Goal: Check status: Check status

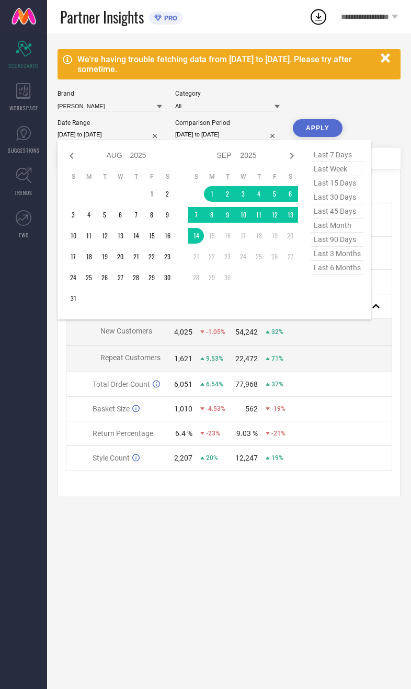
select select "7"
select select "2025"
select select "8"
select select "2025"
click at [77, 162] on icon at bounding box center [71, 156] width 13 height 13
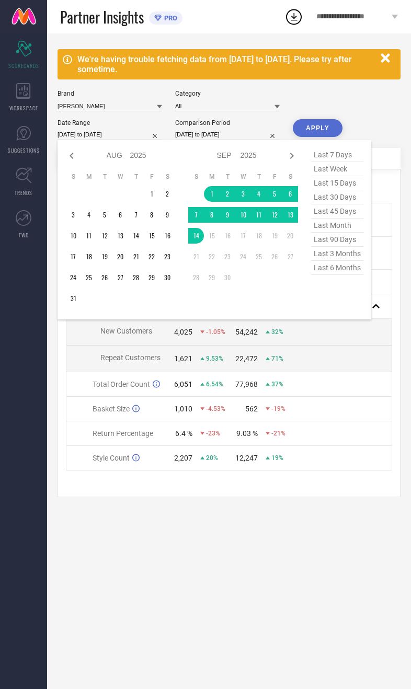
select select "6"
select select "2025"
select select "7"
select select "2025"
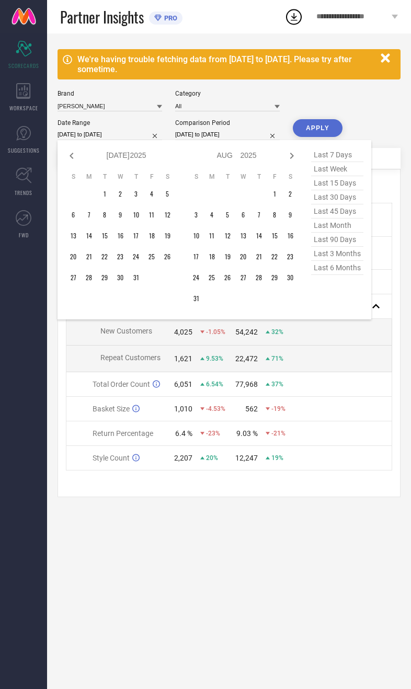
click at [76, 162] on icon at bounding box center [71, 156] width 13 height 13
select select "5"
select select "2025"
select select "6"
select select "2025"
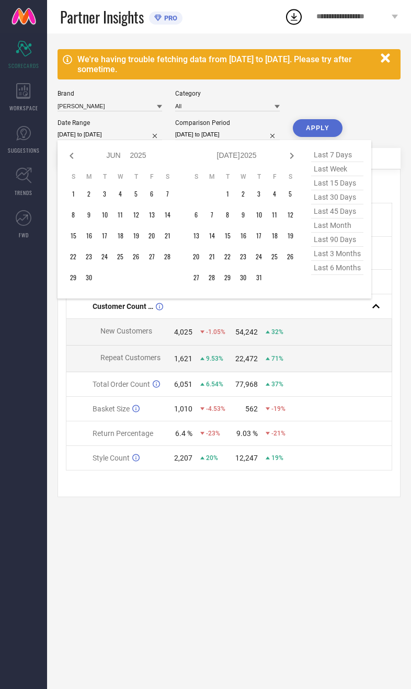
click at [76, 162] on icon at bounding box center [71, 156] width 13 height 13
select select "4"
select select "2025"
select select "5"
select select "2025"
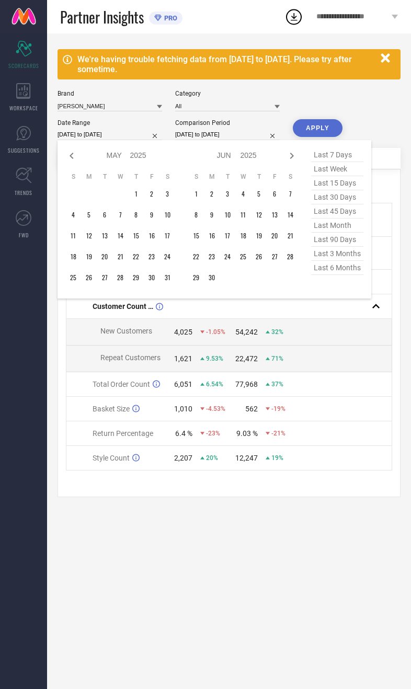
click at [77, 162] on div at bounding box center [71, 156] width 13 height 13
select select "3"
select select "2025"
select select "4"
select select "2025"
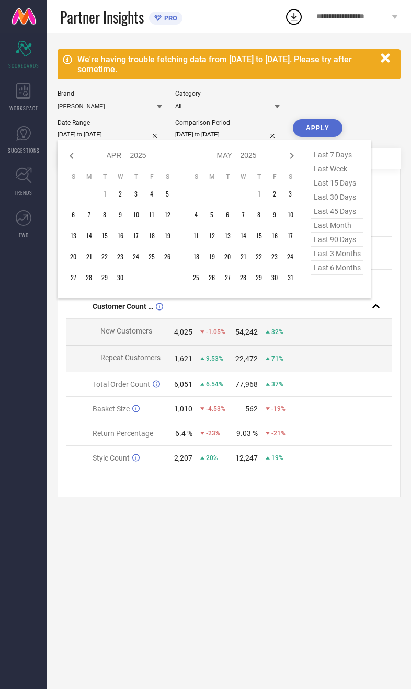
type input "After [DATE]"
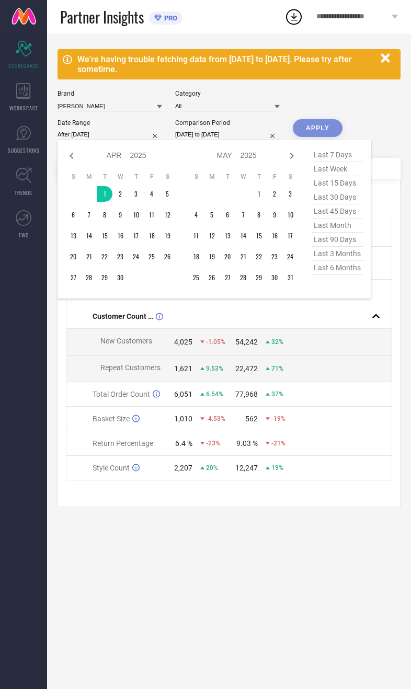
click at [289, 162] on icon at bounding box center [291, 156] width 13 height 13
select select "4"
select select "2025"
select select "5"
select select "2025"
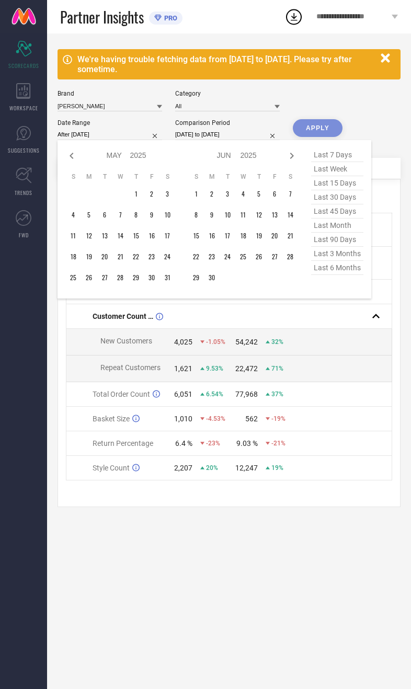
click at [289, 162] on div at bounding box center [291, 156] width 13 height 13
select select "5"
select select "2025"
select select "6"
select select "2025"
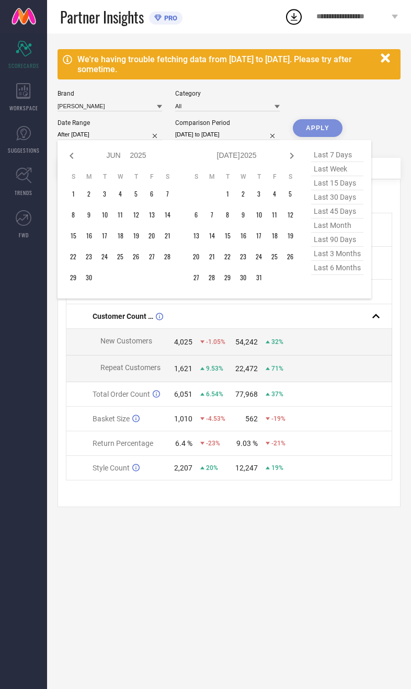
click at [289, 162] on div at bounding box center [291, 156] width 13 height 13
select select "6"
select select "2025"
select select "7"
select select "2025"
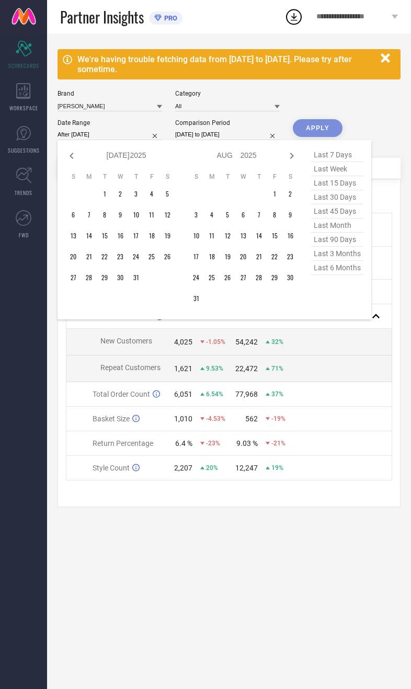
click at [282, 163] on div "Jan Feb Mar Apr May Jun [DATE] Aug Sep Oct Nov [DATE] 2016 2017 2018 2019 2020 …" at bounding box center [236, 155] width 97 height 15
click at [290, 162] on div at bounding box center [291, 156] width 13 height 13
select select "7"
select select "2025"
select select "8"
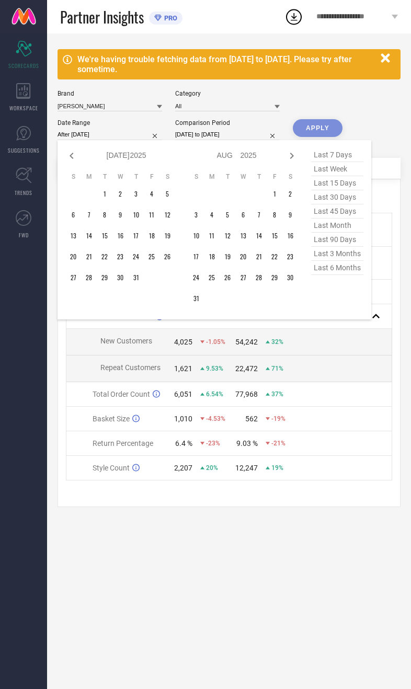
select select "2025"
type input "[DATE] to [DATE]"
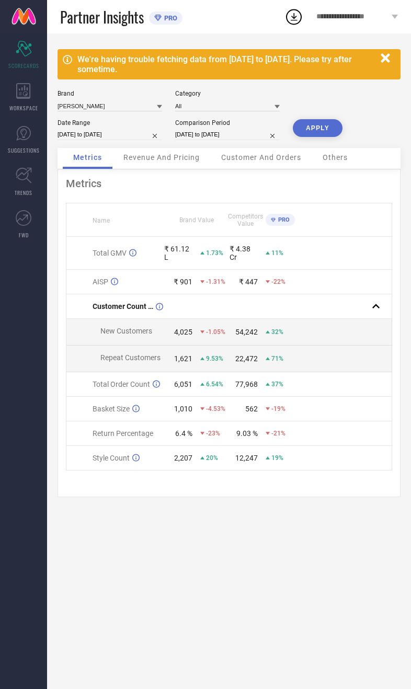
click at [218, 140] on input "[DATE] to [DATE]" at bounding box center [227, 134] width 105 height 11
select select "8"
select select "2024"
select select "9"
select select "2024"
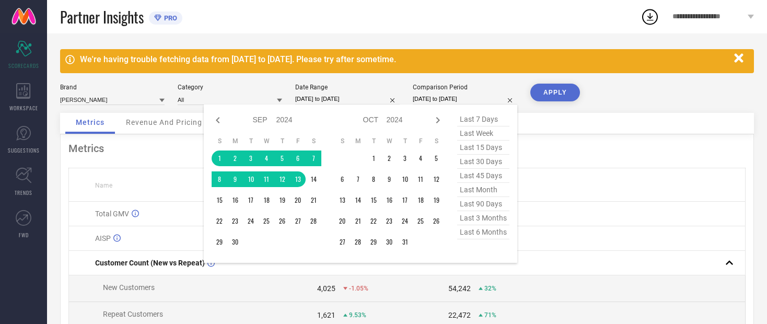
click at [215, 125] on icon at bounding box center [218, 120] width 13 height 13
select select "7"
select select "2024"
select select "8"
select select "2024"
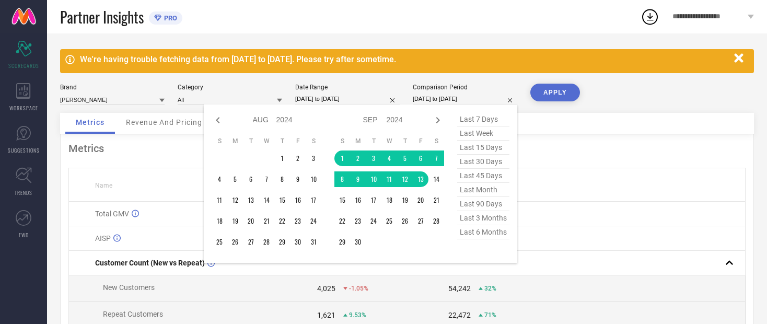
click at [221, 124] on icon at bounding box center [218, 120] width 13 height 13
select select "6"
select select "2024"
select select "7"
select select "2024"
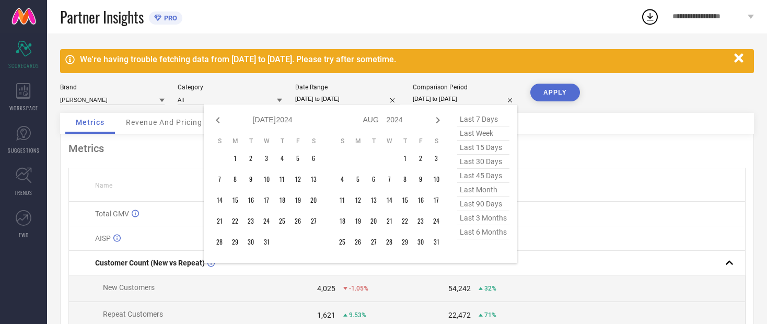
click at [224, 119] on icon at bounding box center [218, 120] width 13 height 13
select select "5"
select select "2024"
select select "6"
select select "2024"
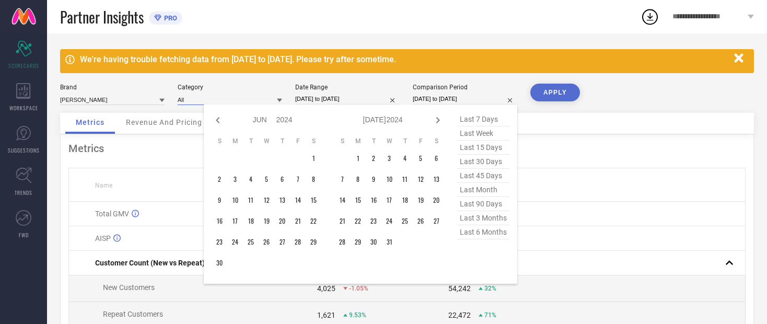
click at [214, 105] on input at bounding box center [230, 99] width 105 height 11
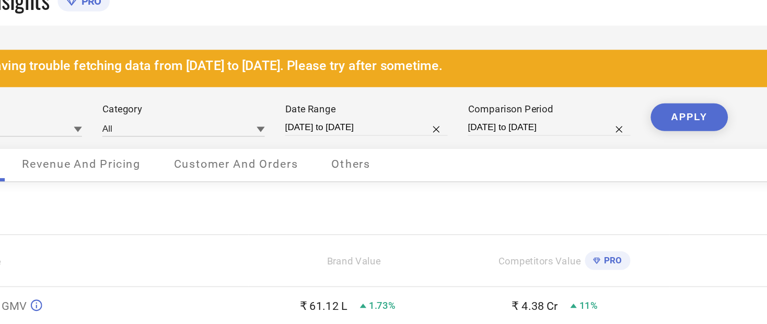
select select "8"
select select "2024"
select select "9"
select select "2024"
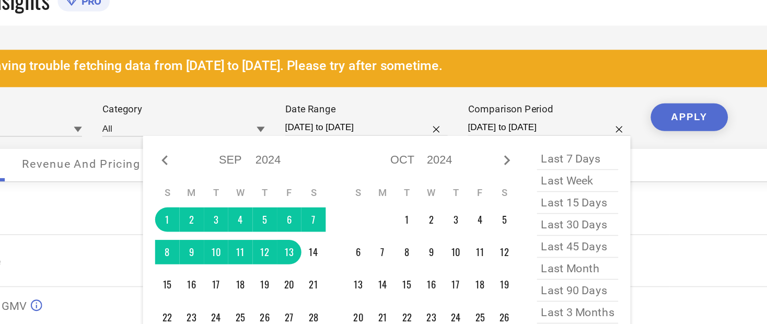
click at [212, 114] on icon at bounding box center [218, 120] width 13 height 13
select select "7"
select select "2024"
select select "8"
select select "2024"
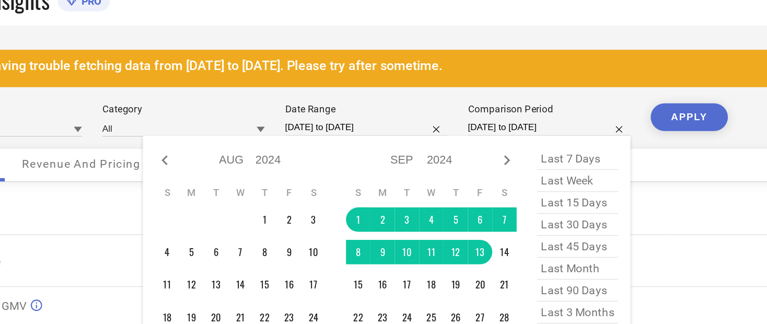
click at [212, 114] on icon at bounding box center [218, 120] width 13 height 13
select select "6"
select select "2024"
select select "7"
select select "2024"
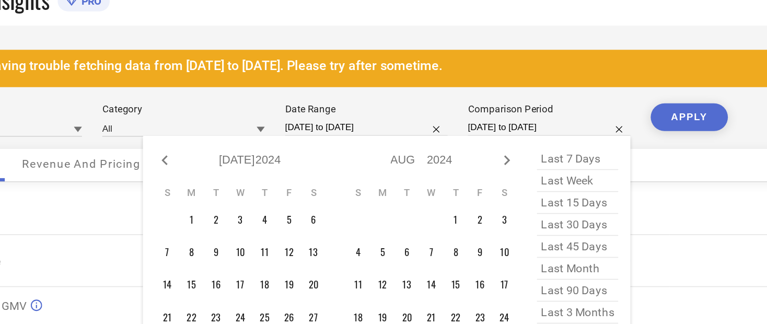
click at [212, 114] on icon at bounding box center [218, 120] width 13 height 13
select select "5"
select select "2024"
select select "6"
select select "2024"
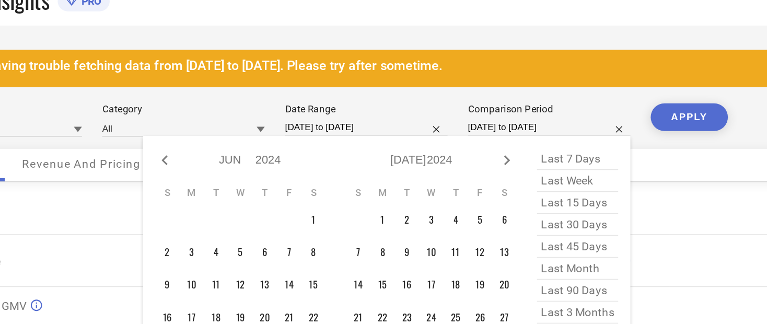
click at [212, 114] on icon at bounding box center [218, 120] width 13 height 13
select select "4"
select select "2024"
select select "5"
select select "2024"
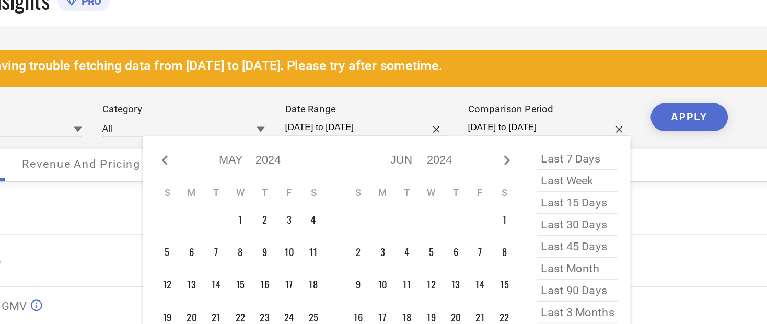
click at [212, 114] on div at bounding box center [218, 120] width 13 height 13
select select "3"
select select "2024"
select select "4"
select select "2024"
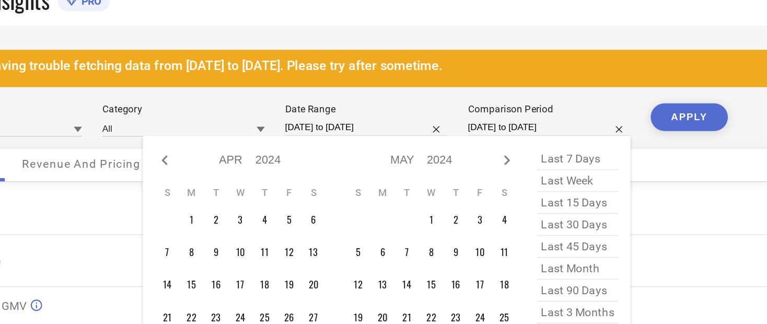
type input "After [DATE]"
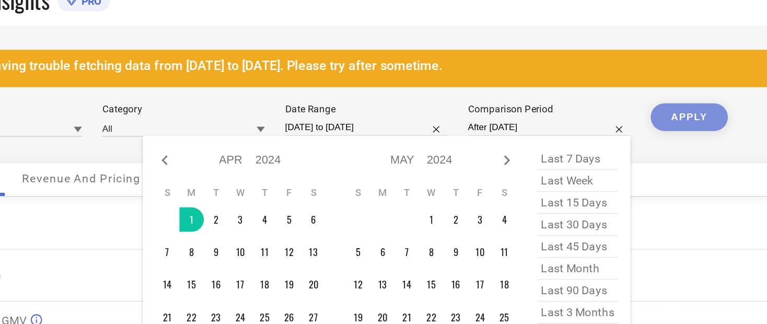
click at [410, 114] on icon at bounding box center [438, 120] width 13 height 13
select select "4"
select select "2024"
select select "5"
select select "2024"
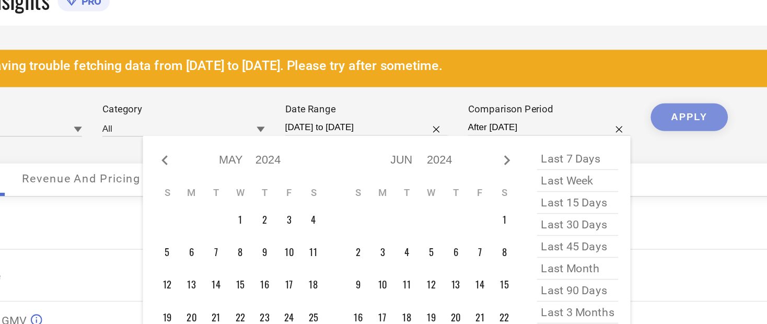
click at [410, 114] on icon at bounding box center [438, 120] width 13 height 13
select select "5"
select select "2024"
select select "6"
select select "2024"
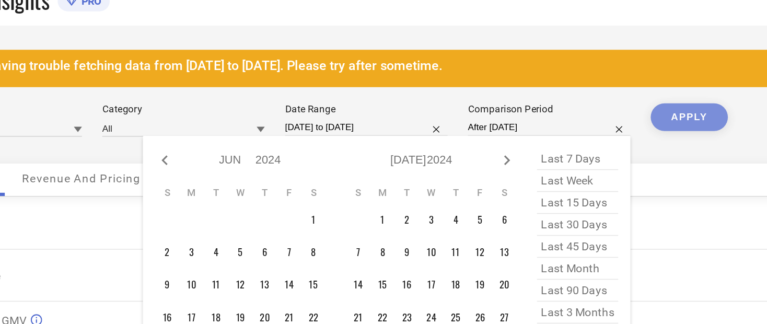
click at [410, 114] on icon at bounding box center [438, 120] width 13 height 13
select select "6"
select select "2024"
select select "7"
select select "2024"
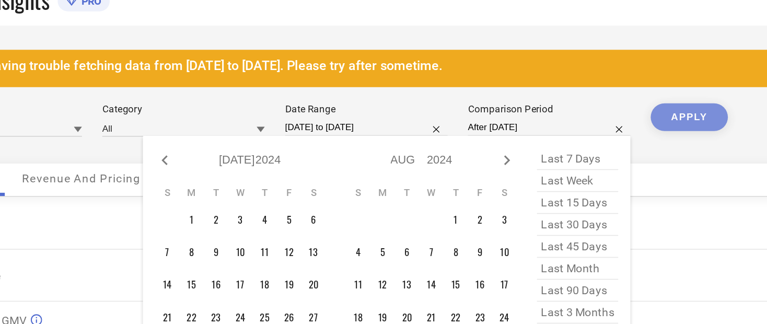
click at [410, 114] on icon at bounding box center [438, 120] width 13 height 13
select select "7"
select select "2024"
select select "8"
select select "2024"
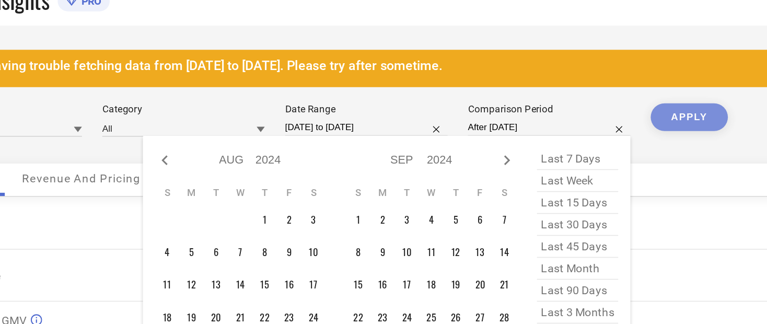
type input "[DATE] to [DATE]"
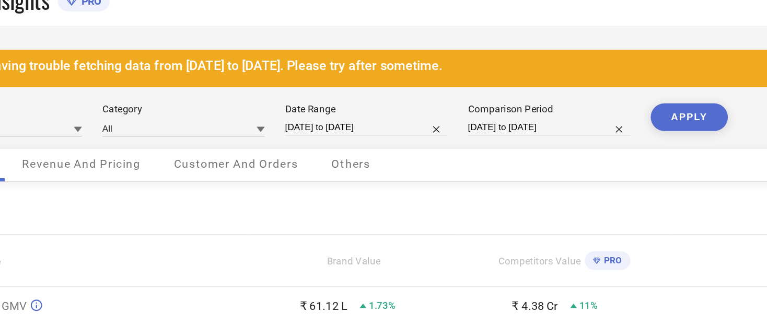
click at [410, 84] on button "APPLY" at bounding box center [556, 93] width 50 height 18
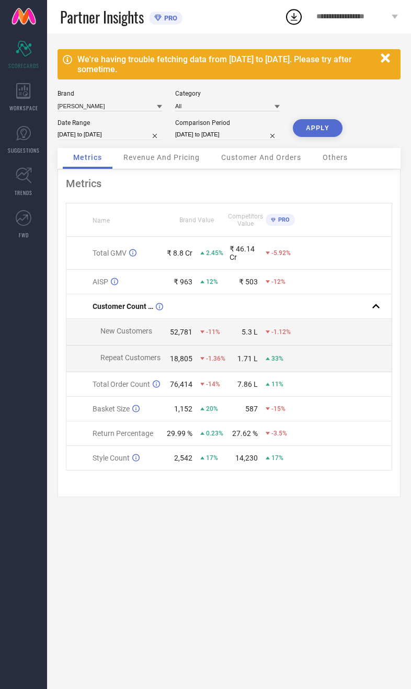
click at [182, 162] on span "Revenue And Pricing" at bounding box center [161, 157] width 76 height 8
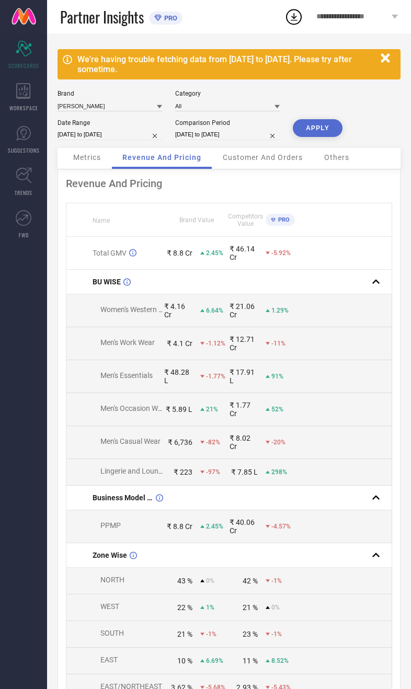
click at [75, 162] on span "Metrics" at bounding box center [87, 157] width 28 height 8
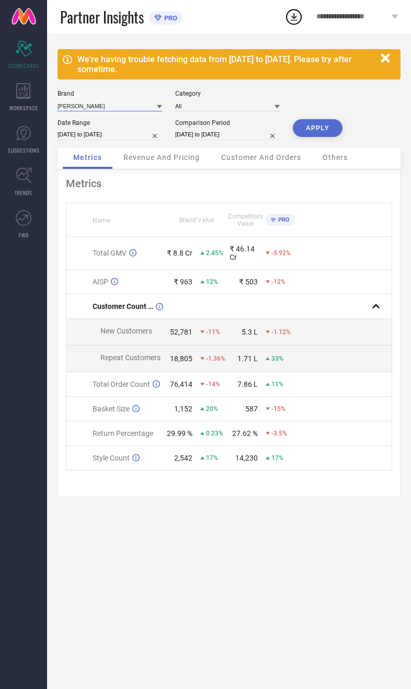
click at [112, 109] on input at bounding box center [110, 105] width 105 height 11
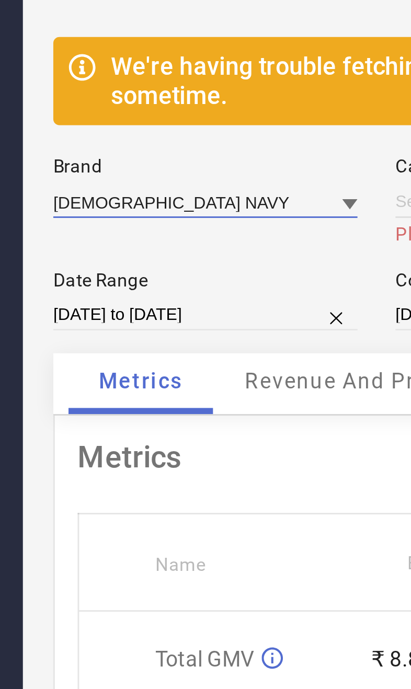
type input "All"
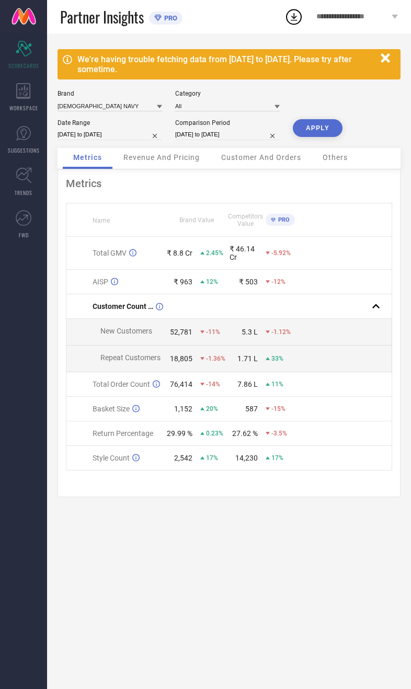
click at [311, 136] on button "APPLY" at bounding box center [318, 128] width 50 height 18
click at [176, 162] on span "Revenue And Pricing" at bounding box center [161, 157] width 76 height 8
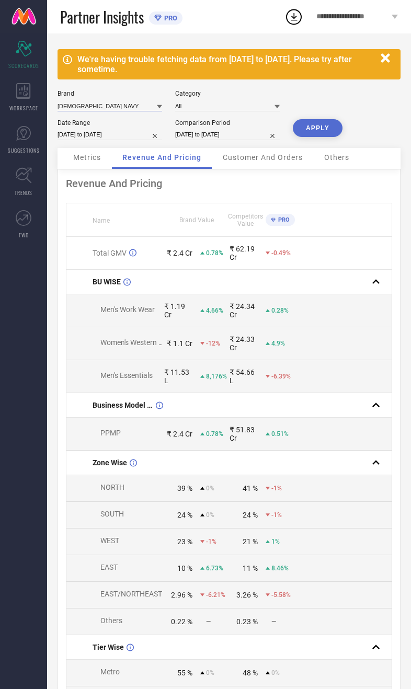
click at [121, 107] on input at bounding box center [110, 105] width 105 height 11
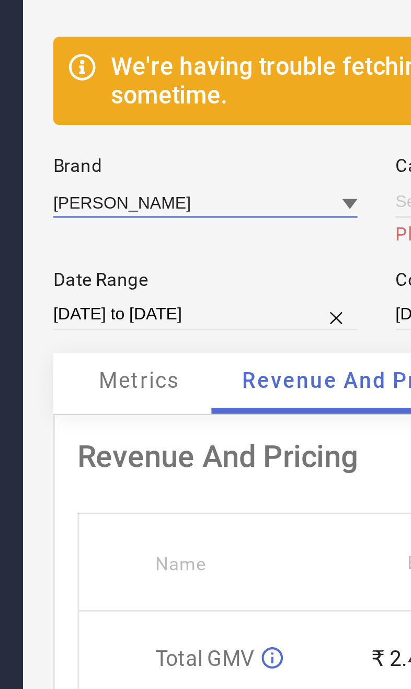
type input "All"
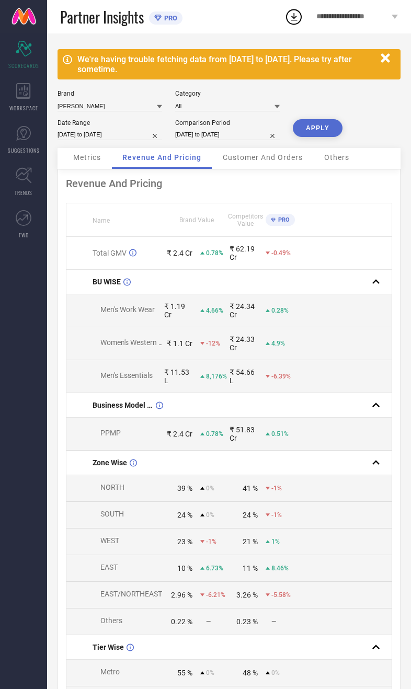
click at [325, 128] on button "APPLY" at bounding box center [318, 128] width 50 height 18
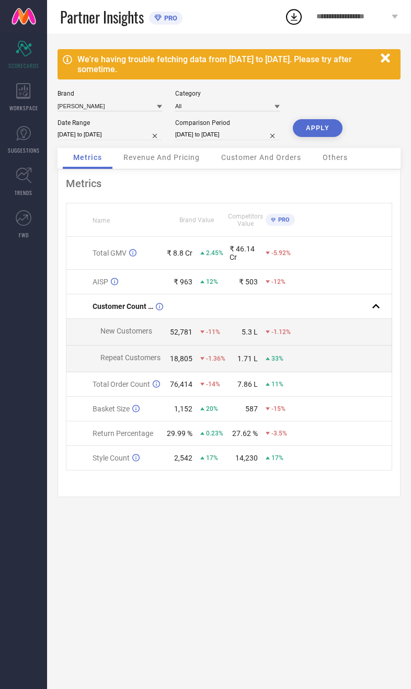
click at [185, 168] on div "Revenue And Pricing" at bounding box center [161, 158] width 97 height 21
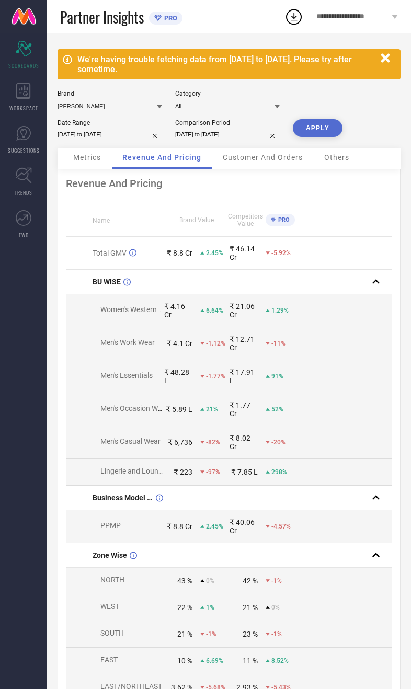
select select "3"
select select "2025"
select select "4"
select select "2025"
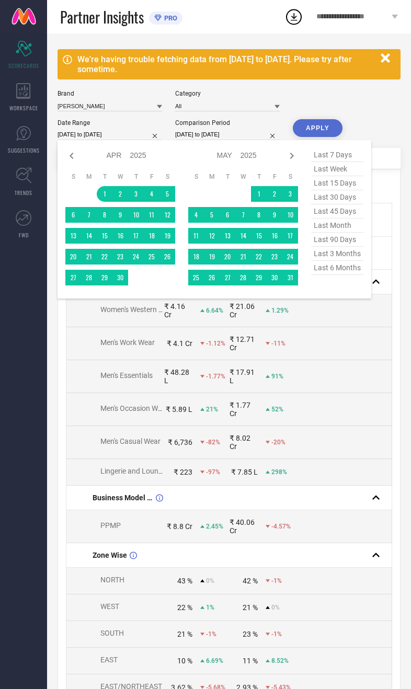
click at [344, 233] on span "last month" at bounding box center [337, 226] width 52 height 14
type input "[DATE] to [DATE]"
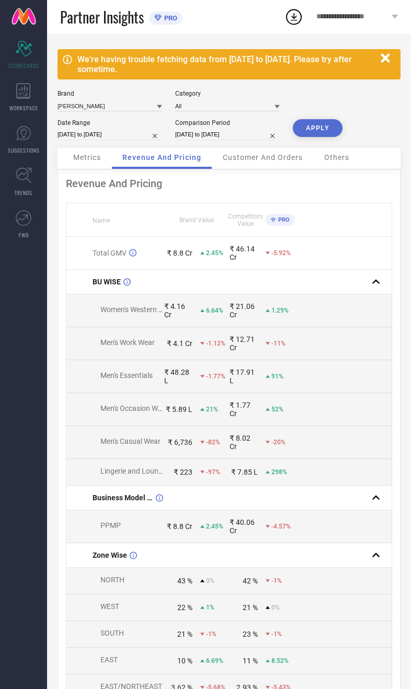
select select "7"
select select "2025"
select select "8"
select select "2025"
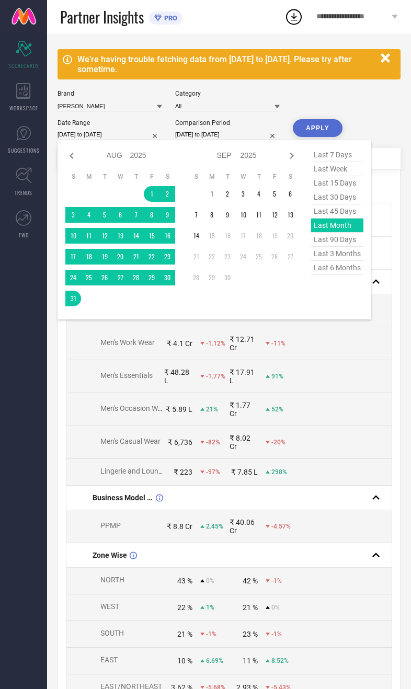
click at [348, 190] on span "last 15 days" at bounding box center [337, 183] width 52 height 14
type input "[DATE] to [DATE]"
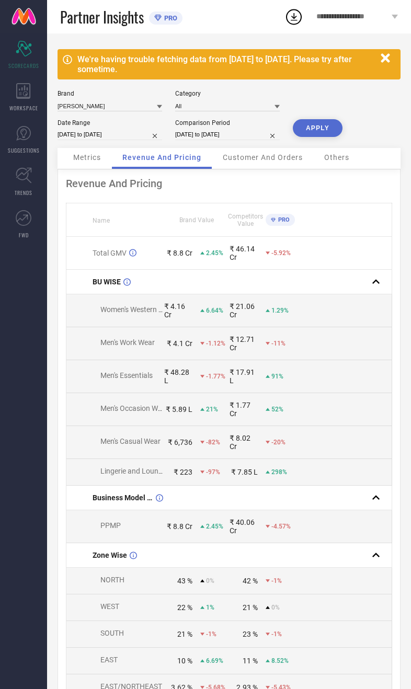
select select "3"
select select "2024"
select select "4"
select select "2024"
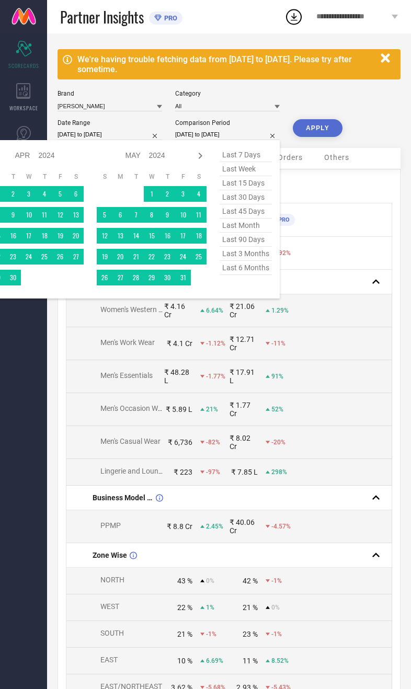
click at [203, 162] on icon at bounding box center [200, 156] width 13 height 13
select select "4"
select select "2024"
select select "5"
select select "2024"
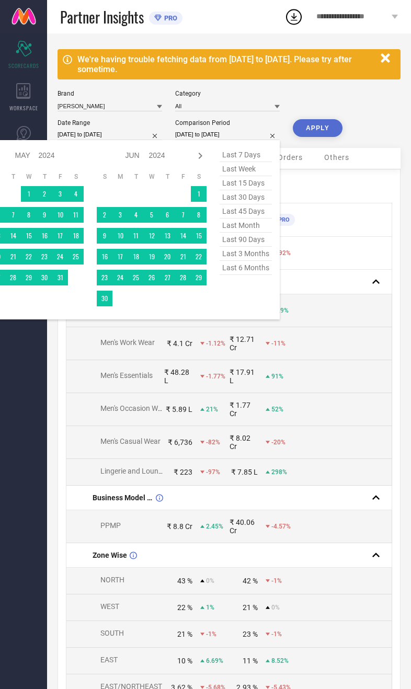
click at [199, 162] on icon at bounding box center [200, 156] width 13 height 13
select select "5"
select select "2024"
select select "6"
select select "2024"
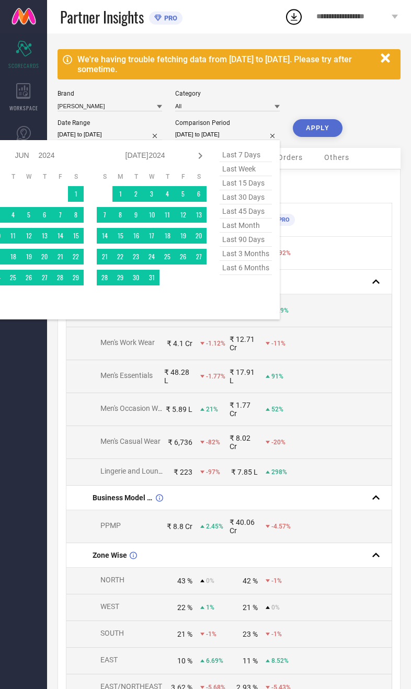
click at [200, 162] on icon at bounding box center [200, 156] width 13 height 13
select select "6"
select select "2024"
select select "7"
select select "2024"
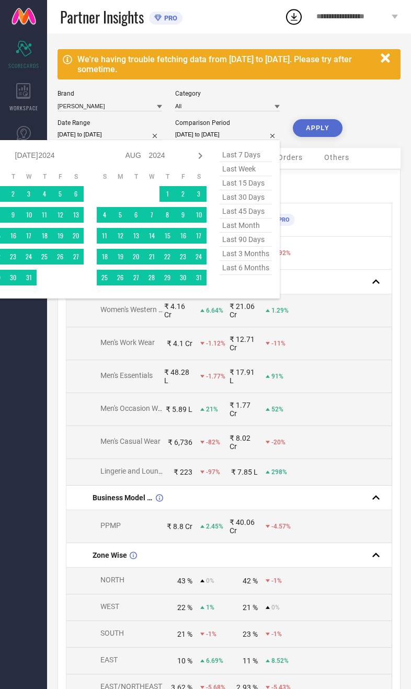
click at [199, 162] on div at bounding box center [200, 156] width 13 height 13
select select "7"
select select "2024"
select select "8"
select select "2024"
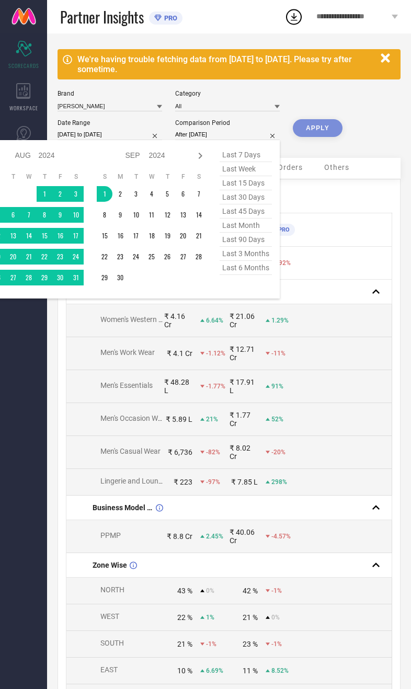
type input "[DATE] to [DATE]"
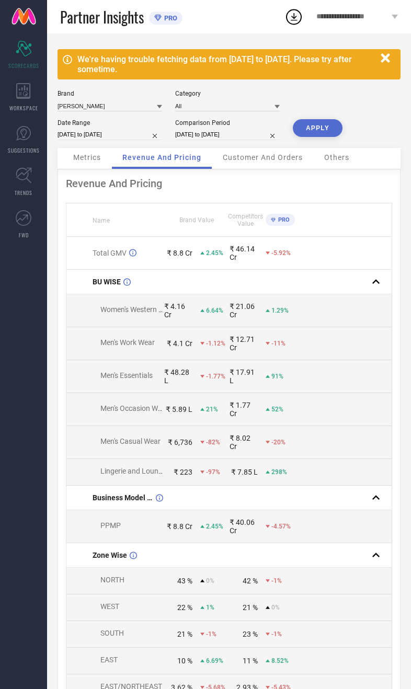
select select "7"
select select "2025"
select select "8"
select select "2025"
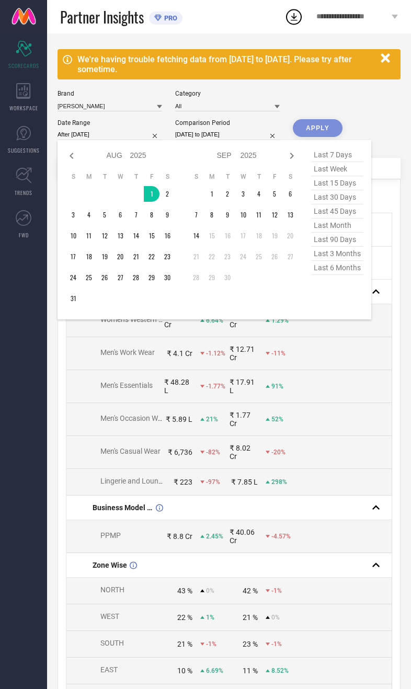
type input "[DATE] to [DATE]"
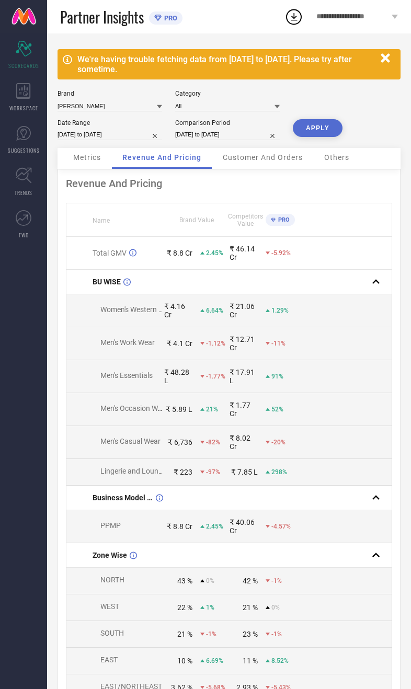
select select "7"
select select "2025"
select select "8"
select select "2025"
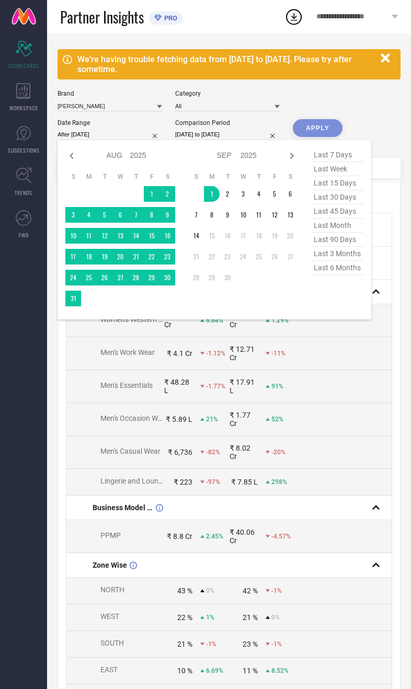
type input "[DATE] to [DATE]"
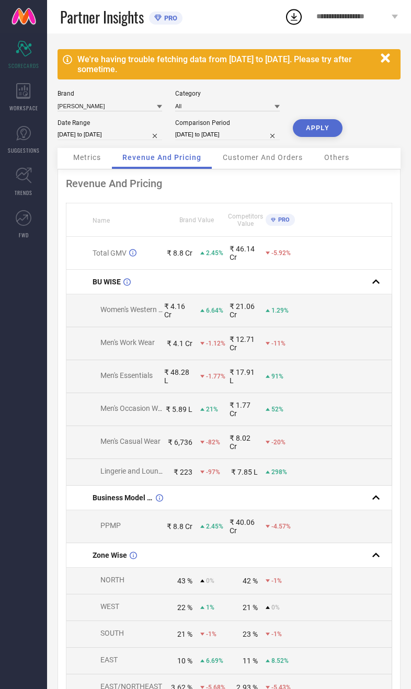
click at [320, 135] on button "APPLY" at bounding box center [318, 128] width 50 height 18
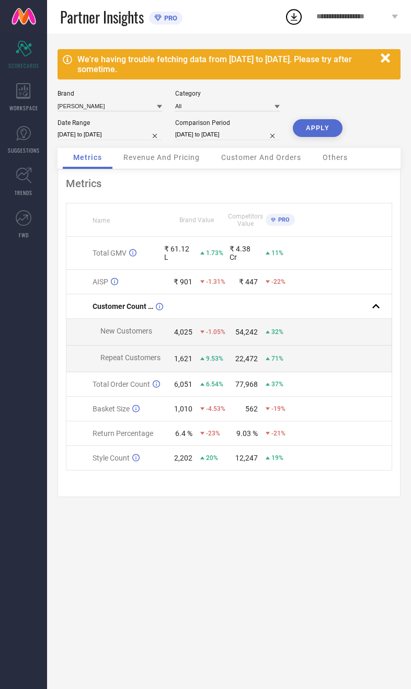
click at [187, 169] on div "Revenue And Pricing" at bounding box center [161, 158] width 97 height 21
